Goal: Task Accomplishment & Management: Manage account settings

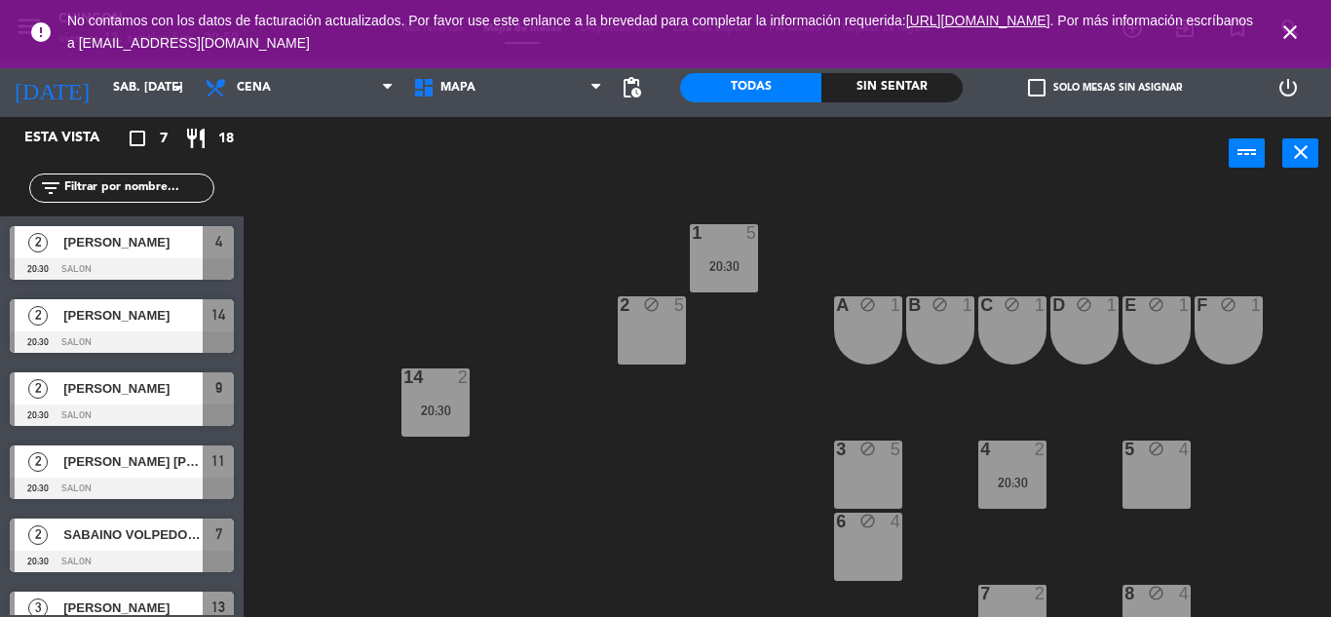
drag, startPoint x: 1294, startPoint y: 32, endPoint x: 1207, endPoint y: 36, distance: 86.8
click at [1294, 32] on icon "close" at bounding box center [1289, 31] width 23 height 23
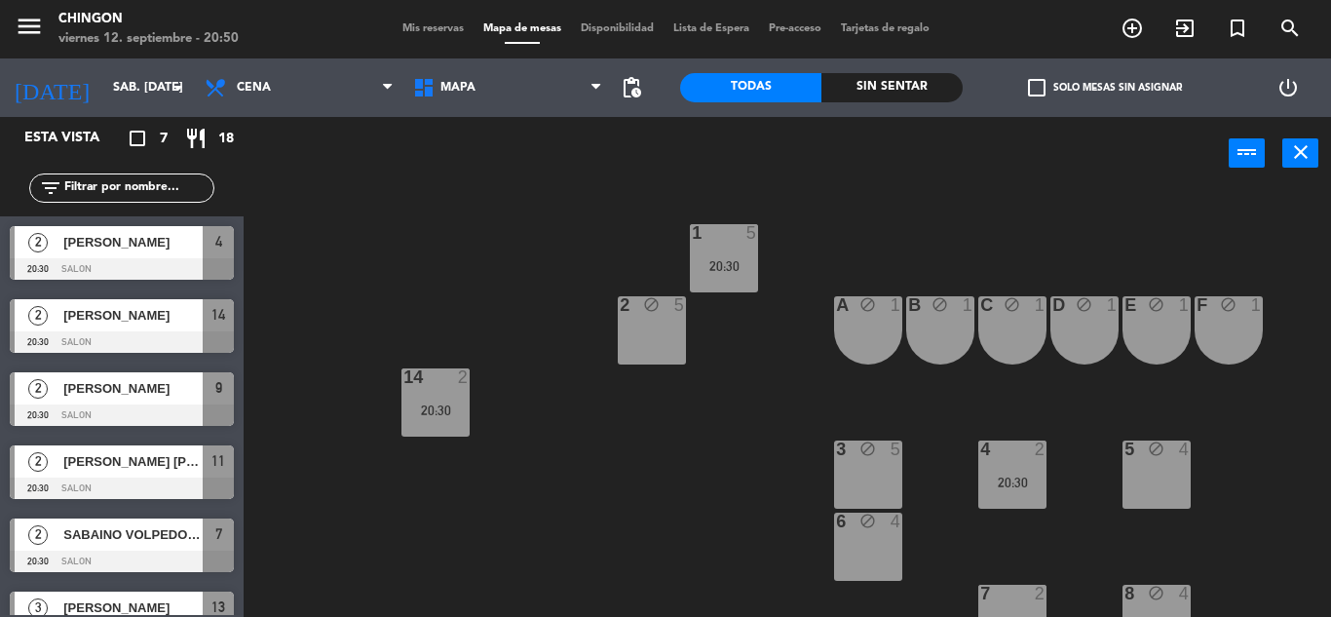
click at [432, 26] on span "Mis reservas" at bounding box center [433, 28] width 81 height 11
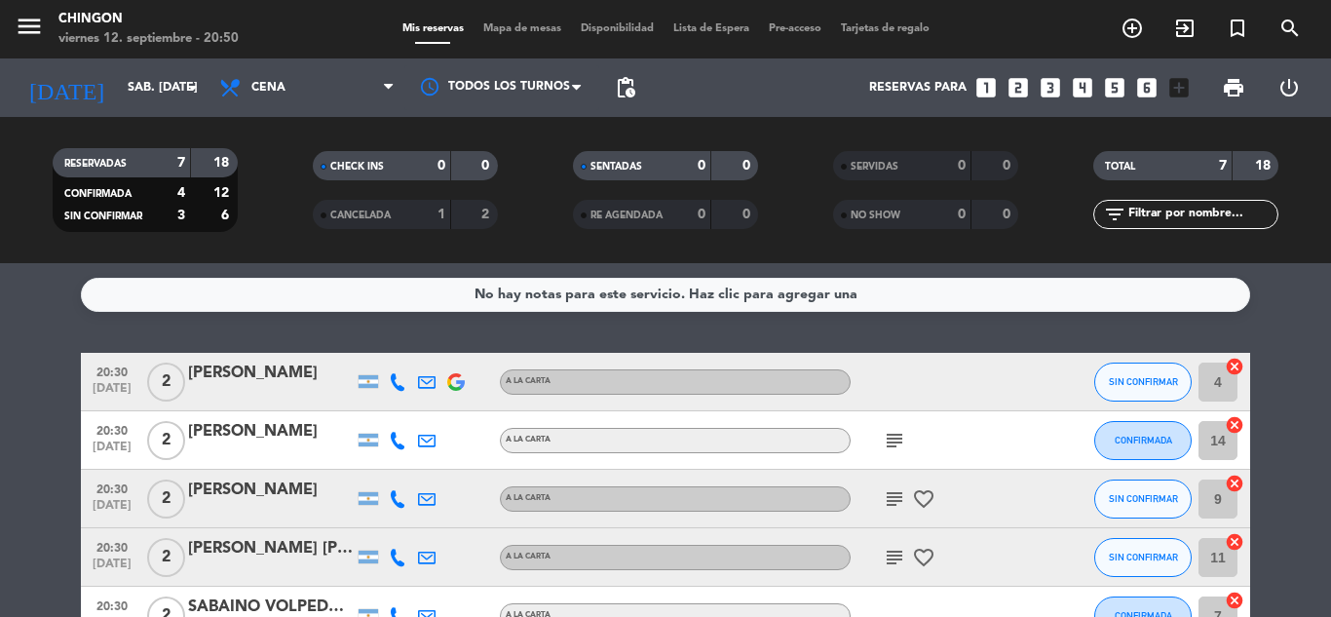
scroll to position [163, 0]
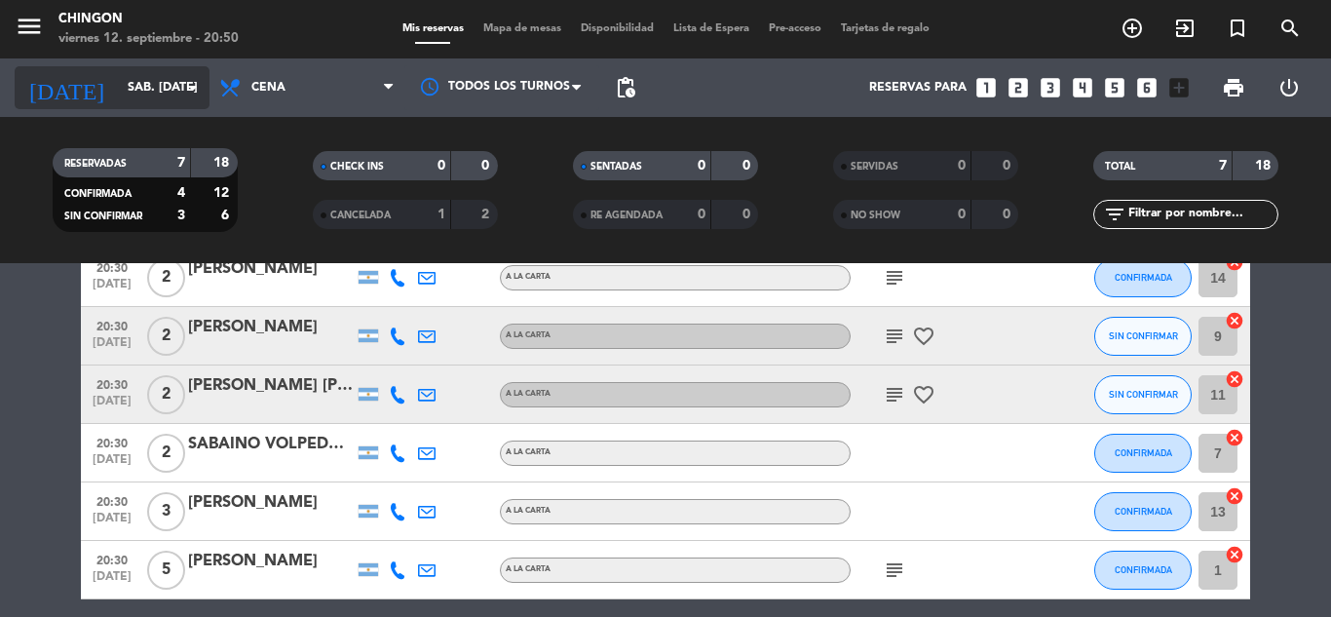
click at [164, 78] on input "sáb. [DATE]" at bounding box center [200, 87] width 165 height 33
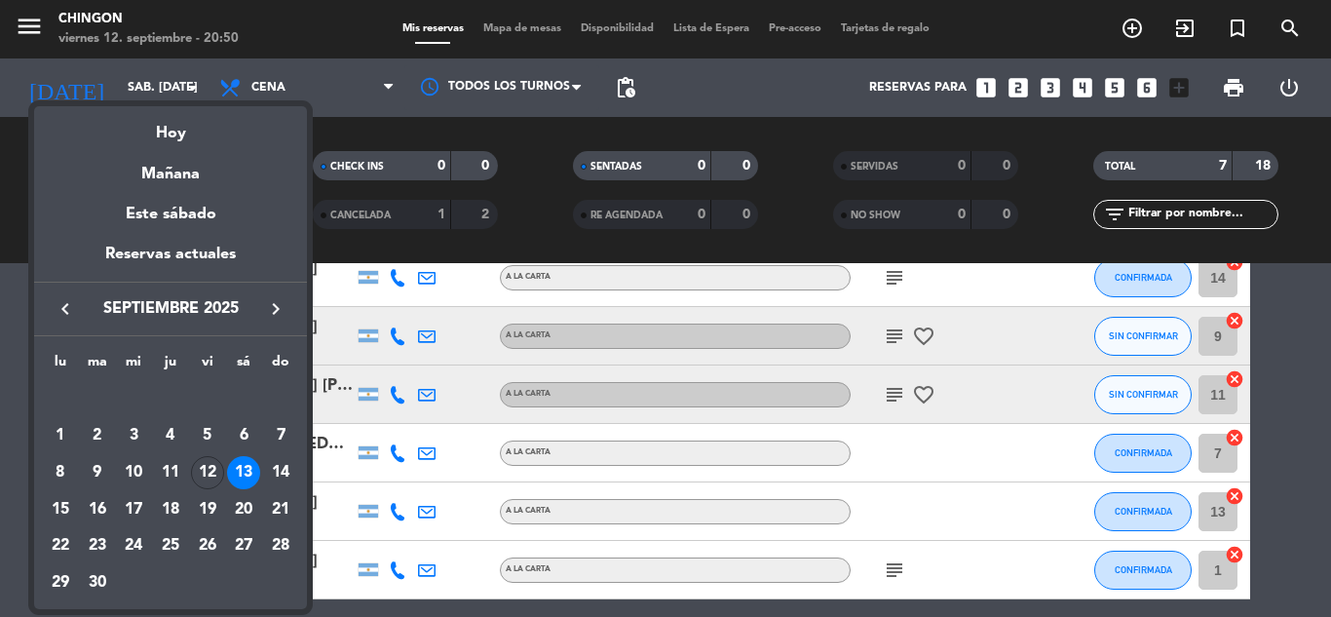
drag, startPoint x: 167, startPoint y: 138, endPoint x: 173, endPoint y: 149, distance: 12.7
click at [167, 137] on div "Hoy" at bounding box center [170, 126] width 273 height 40
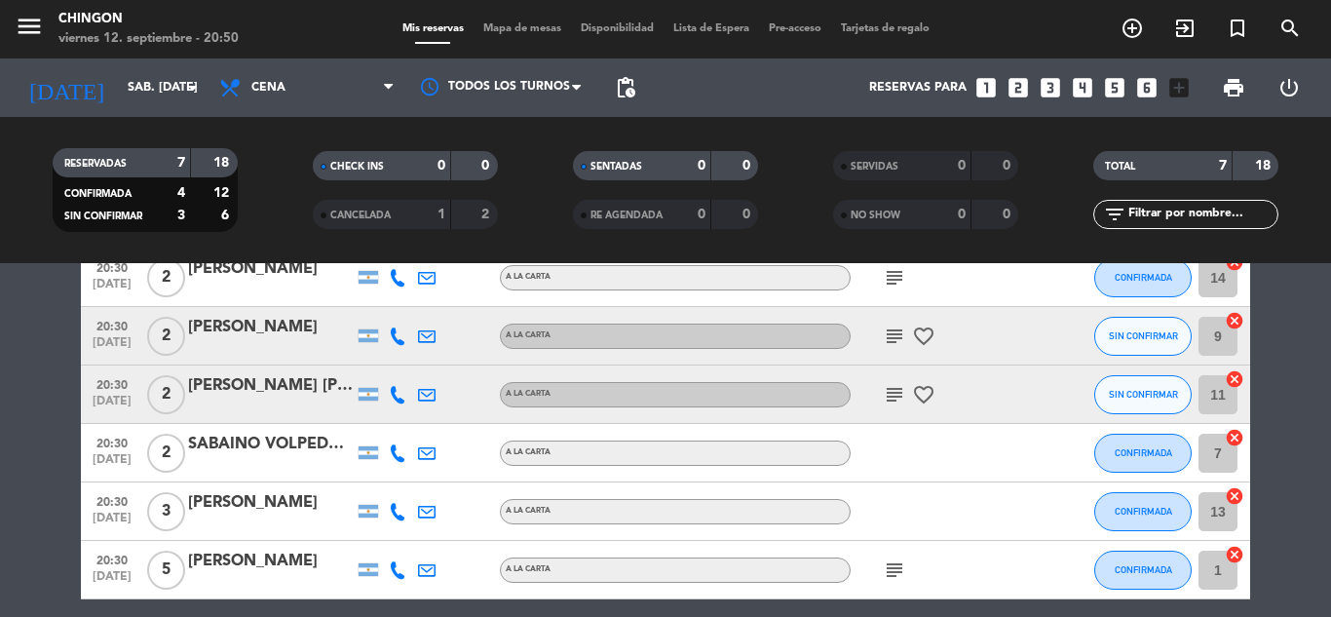
type input "vie. [DATE]"
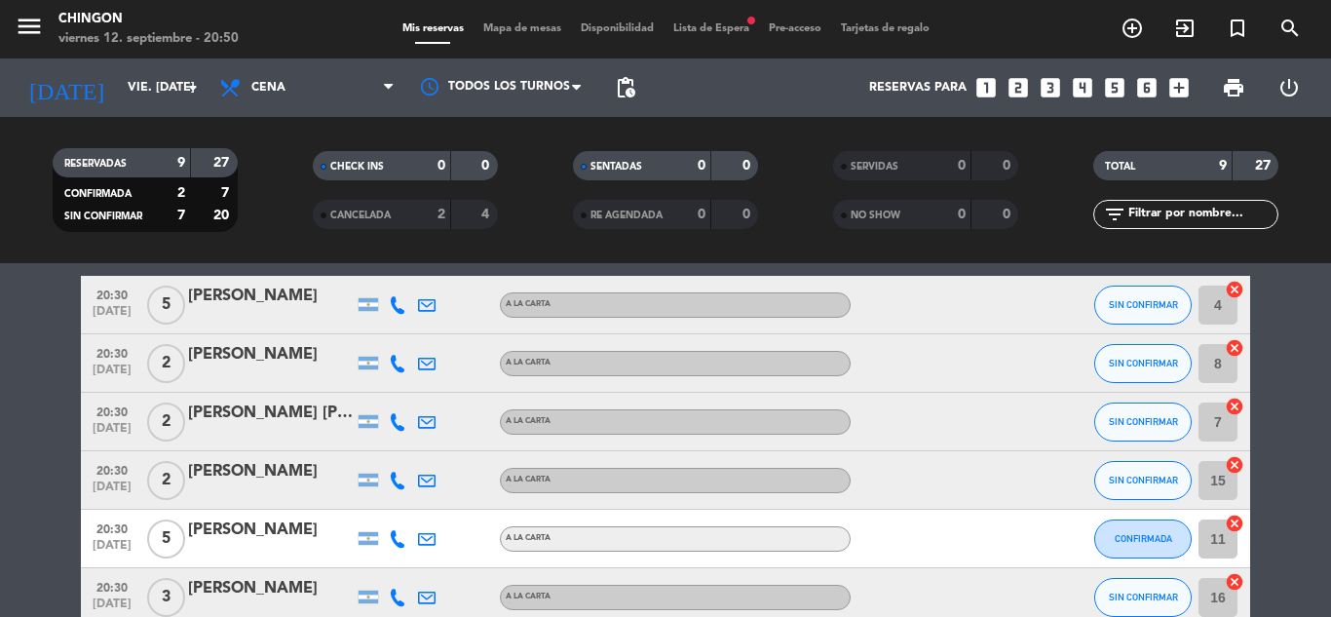
scroll to position [324, 0]
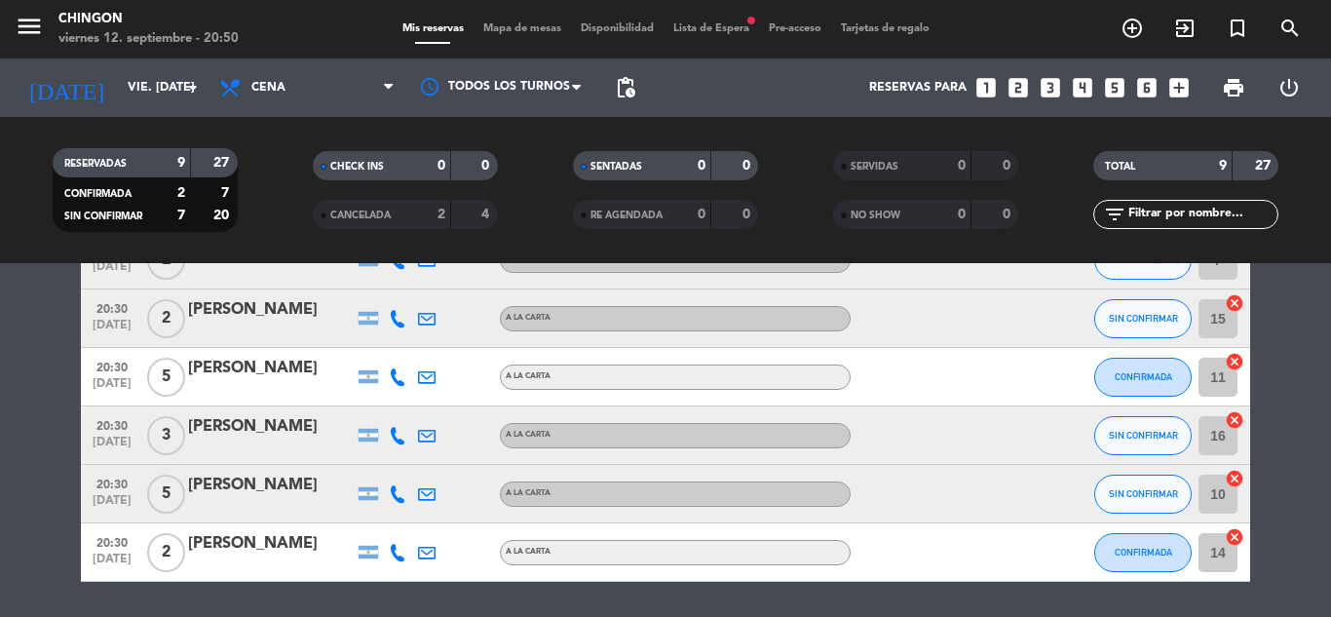
click at [392, 485] on icon at bounding box center [398, 494] width 18 height 18
click at [407, 457] on span "content_paste" at bounding box center [414, 461] width 15 height 15
click at [739, 31] on span "Lista de Espera fiber_manual_record" at bounding box center [711, 28] width 95 height 11
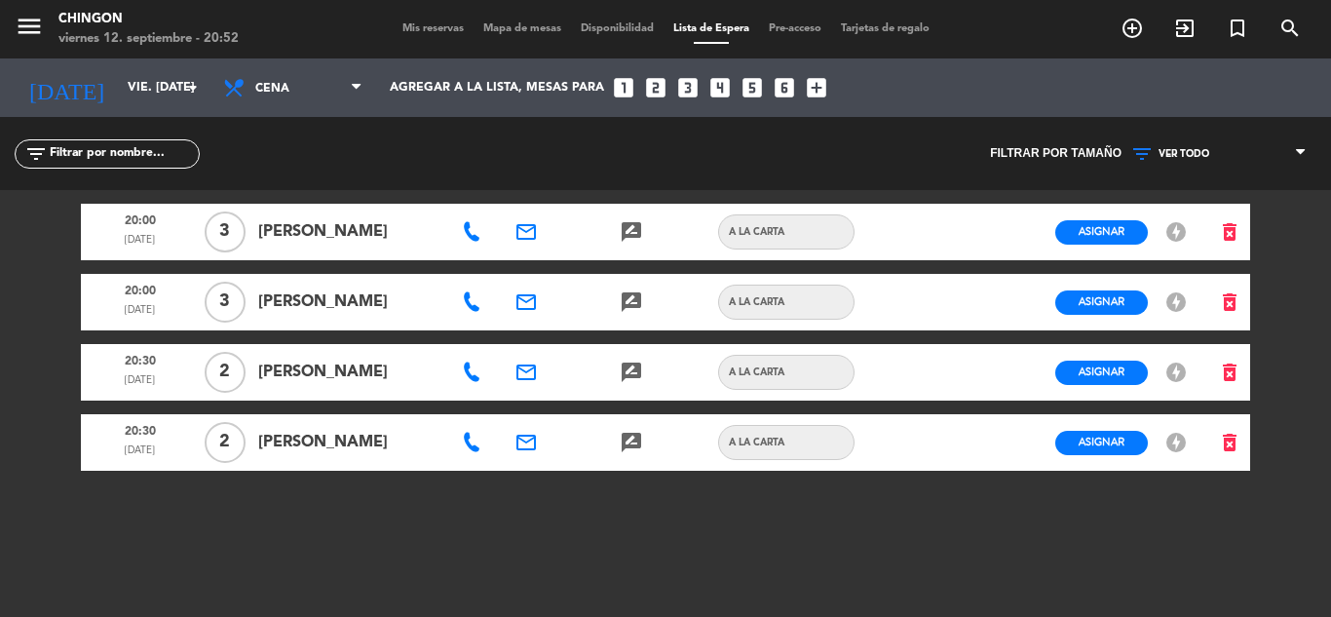
click at [393, 23] on span "Mis reservas" at bounding box center [433, 28] width 81 height 11
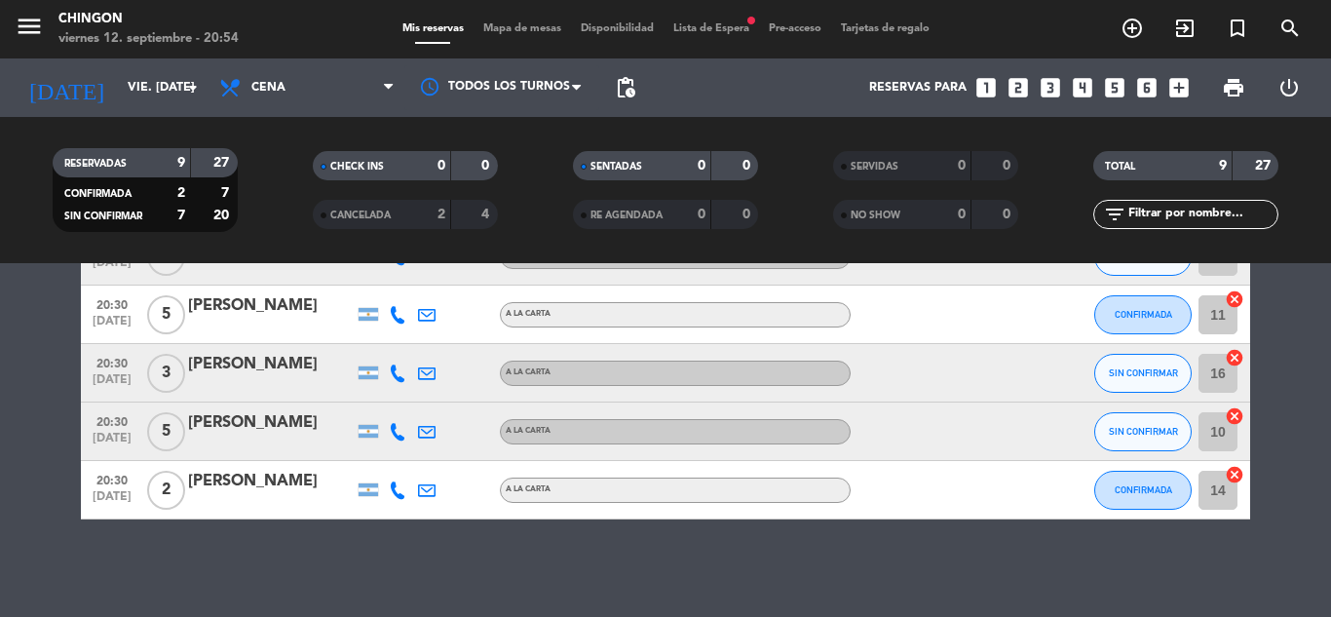
scroll to position [62, 0]
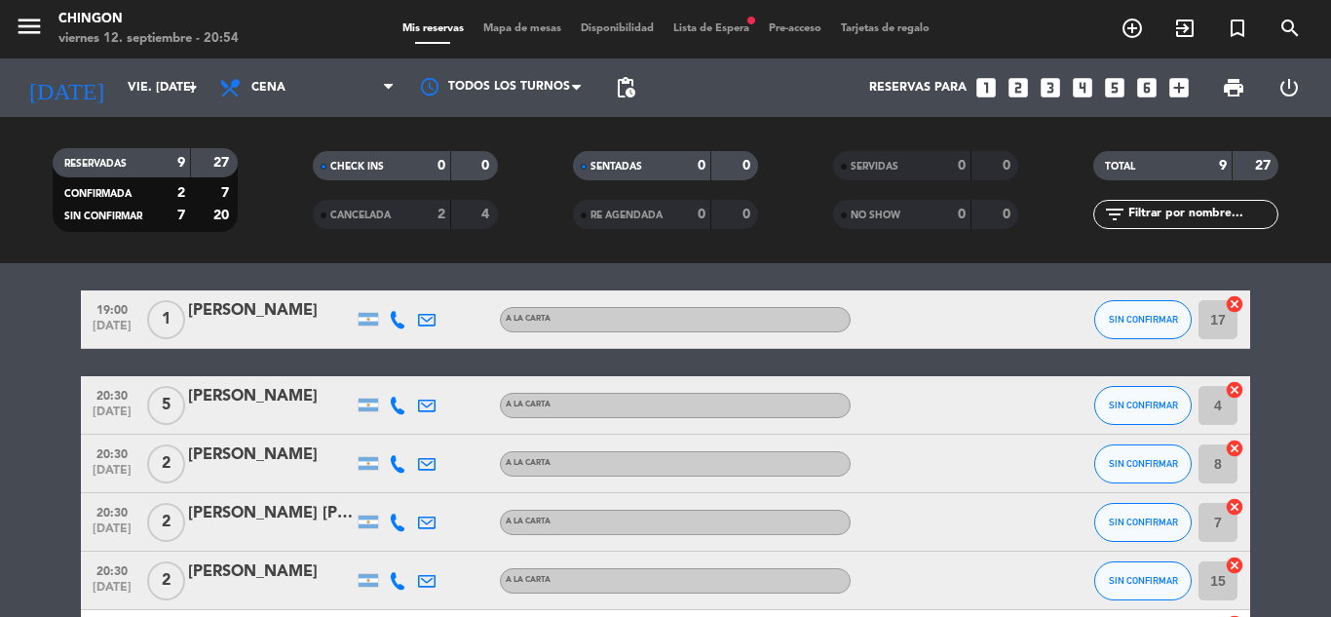
click at [701, 34] on span "Lista de Espera fiber_manual_record" at bounding box center [711, 28] width 95 height 11
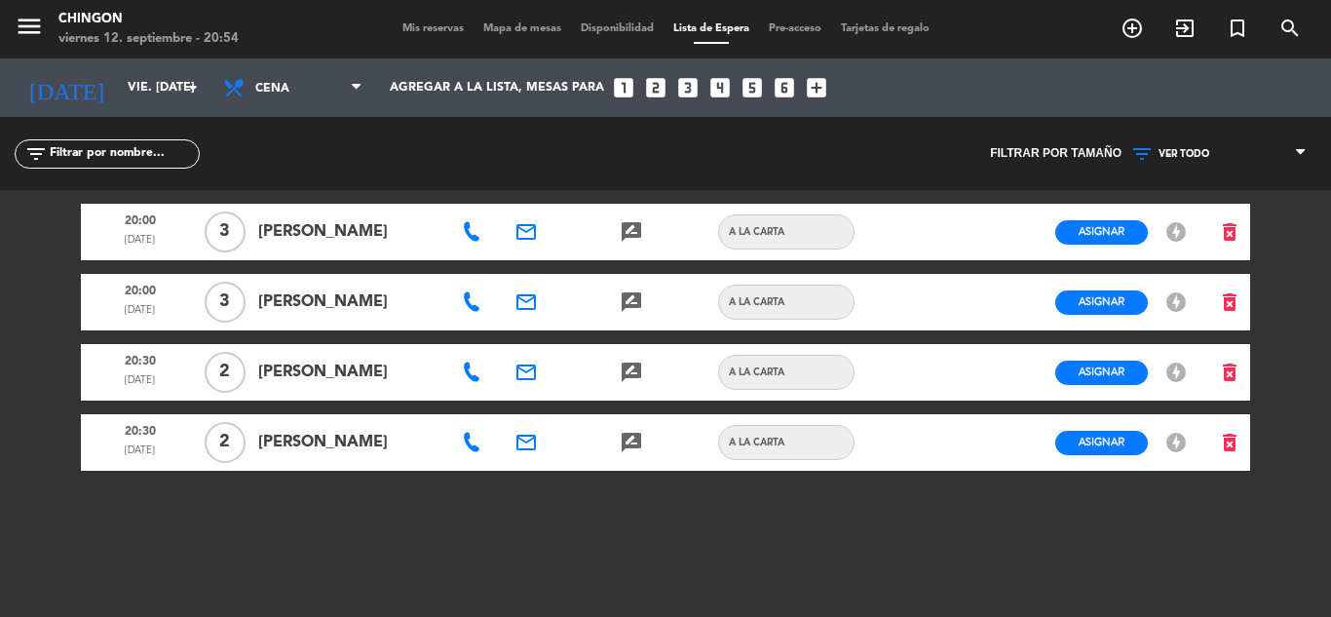
click at [424, 26] on span "Mis reservas" at bounding box center [433, 28] width 81 height 11
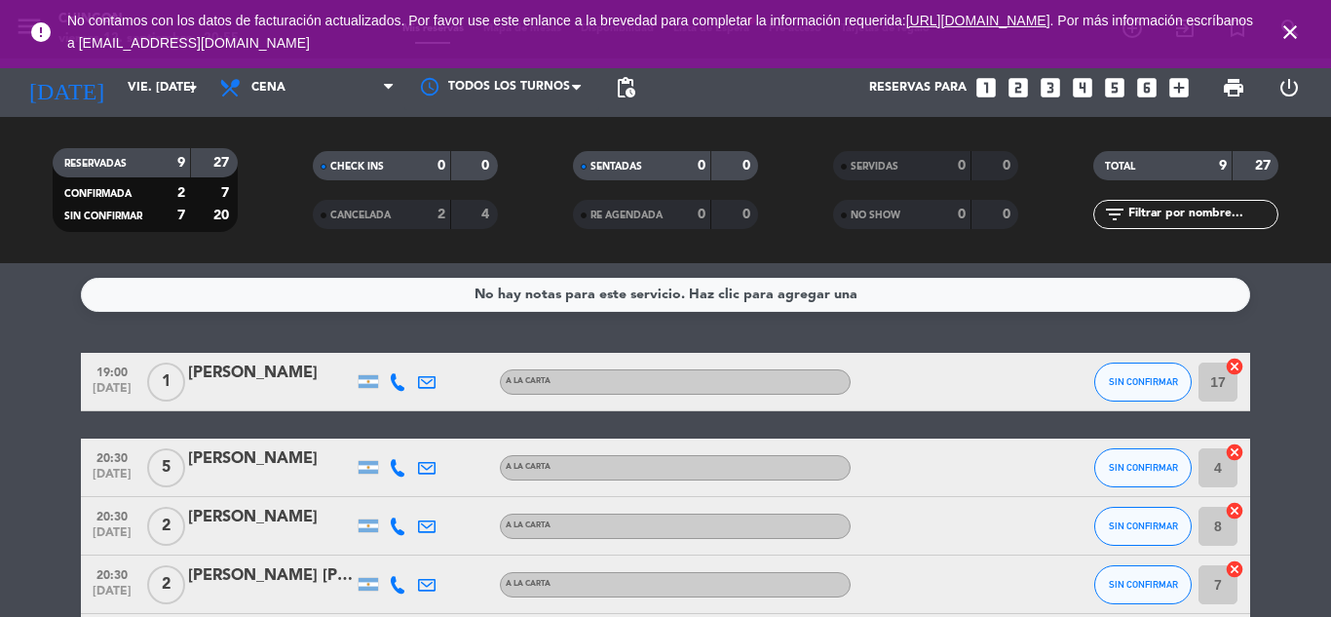
click at [1292, 20] on icon "close" at bounding box center [1289, 31] width 23 height 23
